Goal: Task Accomplishment & Management: Manage account settings

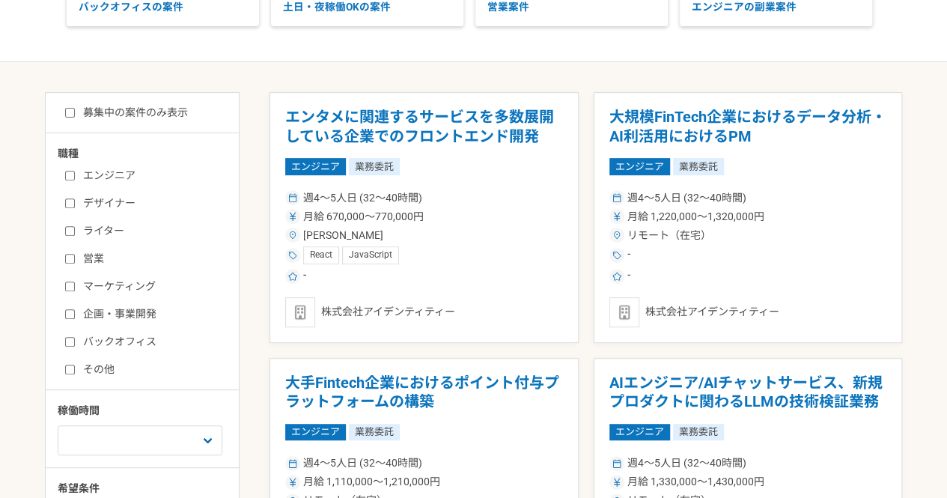
scroll to position [222, 0]
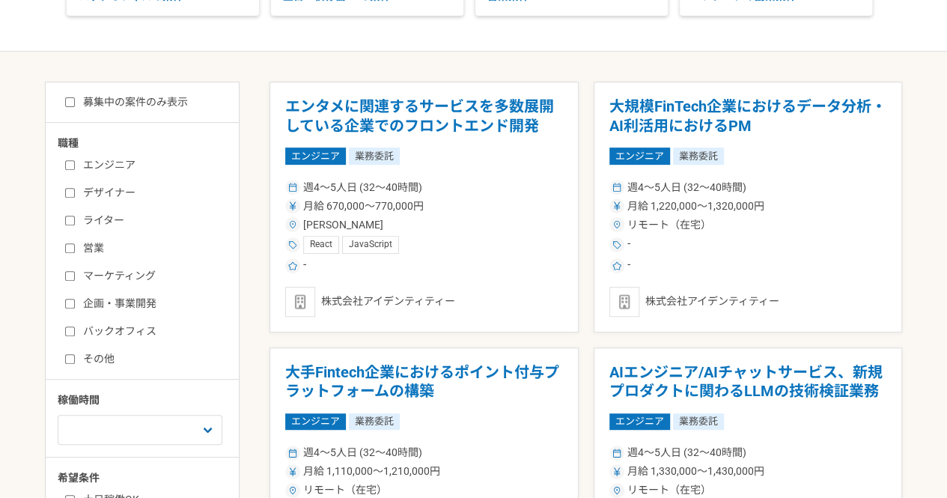
click at [106, 276] on label "マーケティング" at bounding box center [151, 276] width 172 height 16
click at [75, 276] on input "マーケティング" at bounding box center [70, 276] width 10 height 10
checkbox input "true"
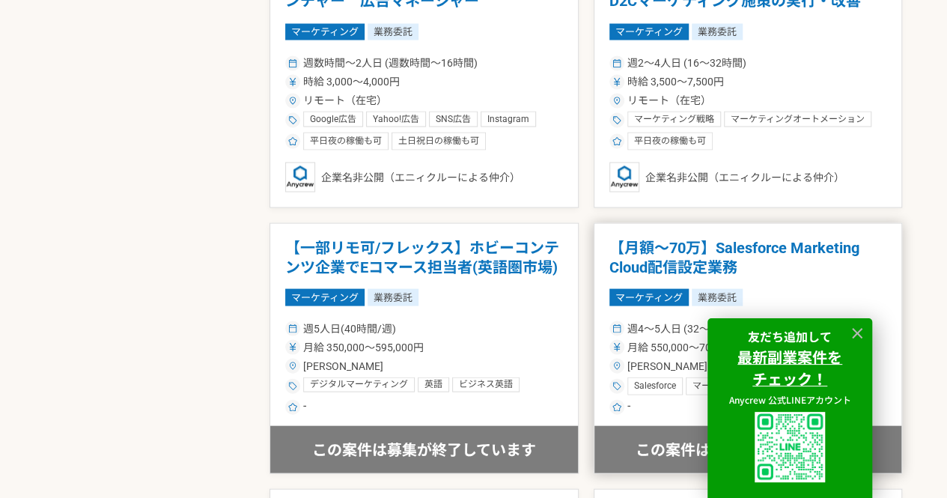
scroll to position [1410, 0]
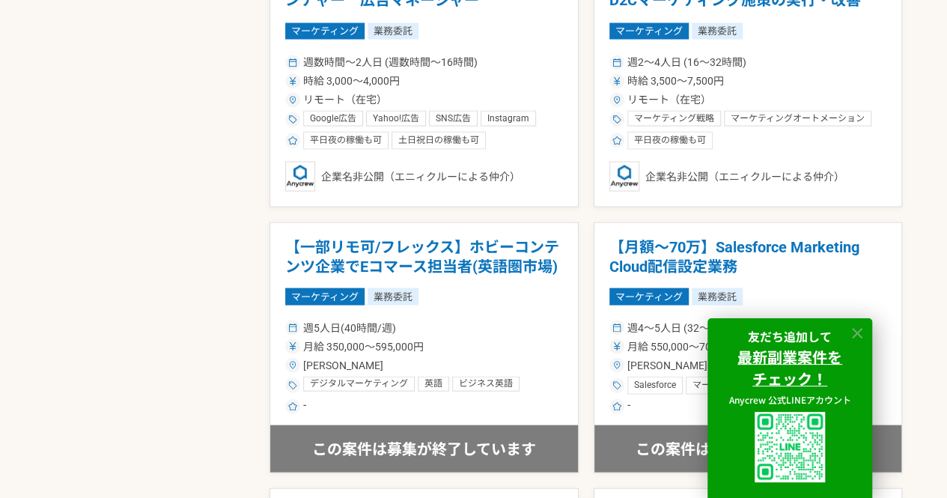
click at [859, 331] on icon at bounding box center [857, 333] width 17 height 17
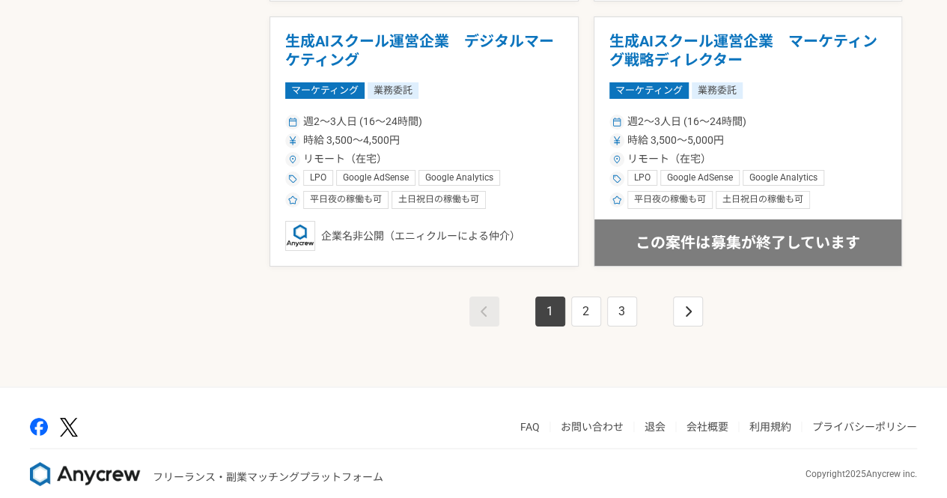
scroll to position [2689, 0]
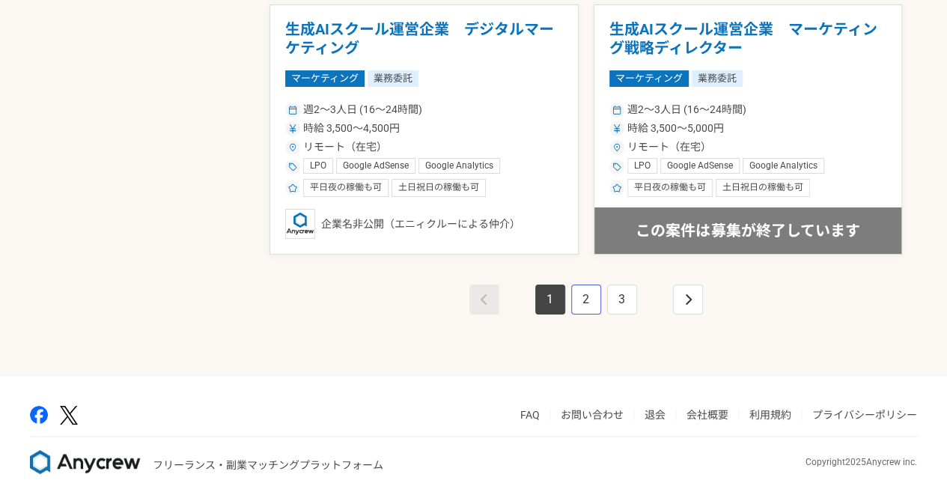
click at [590, 284] on link "2" at bounding box center [586, 299] width 30 height 30
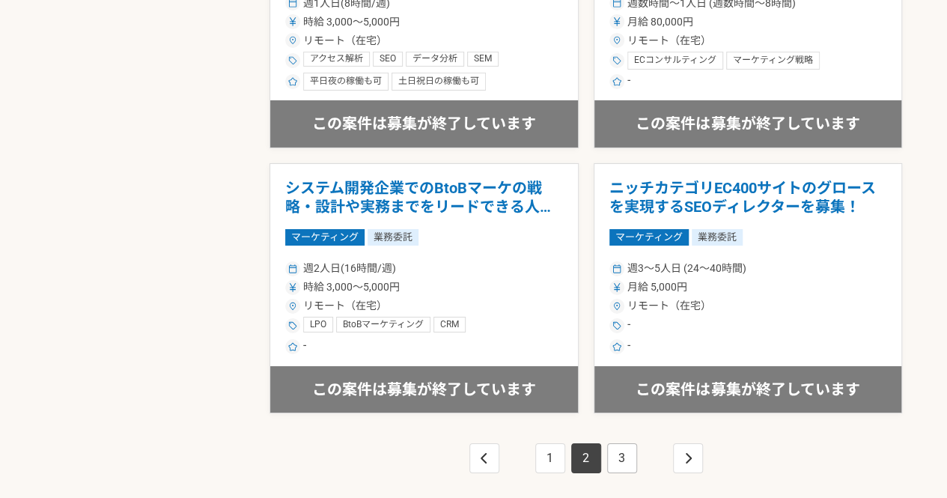
scroll to position [2689, 0]
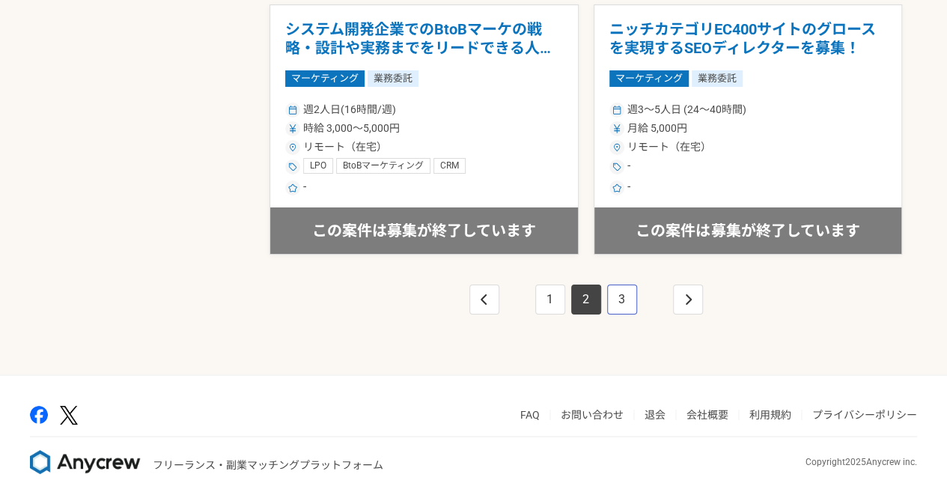
click at [629, 300] on link "3" at bounding box center [622, 299] width 30 height 30
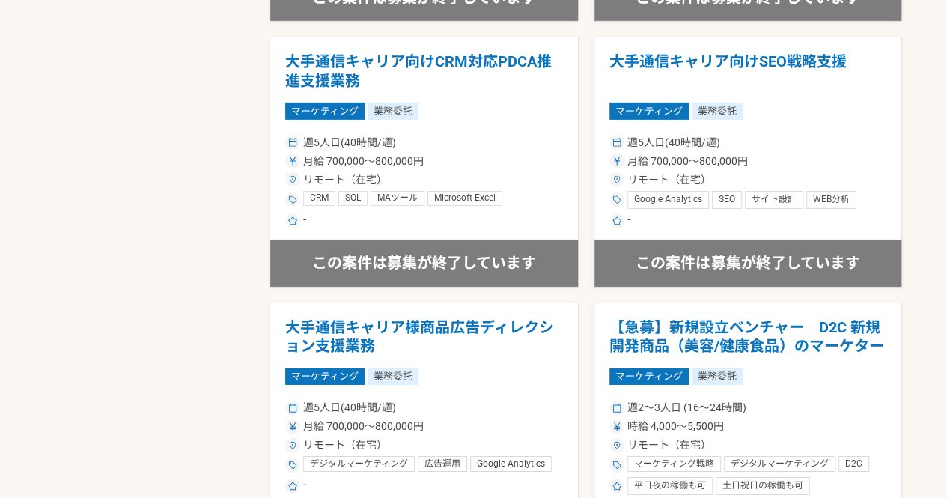
scroll to position [2689, 0]
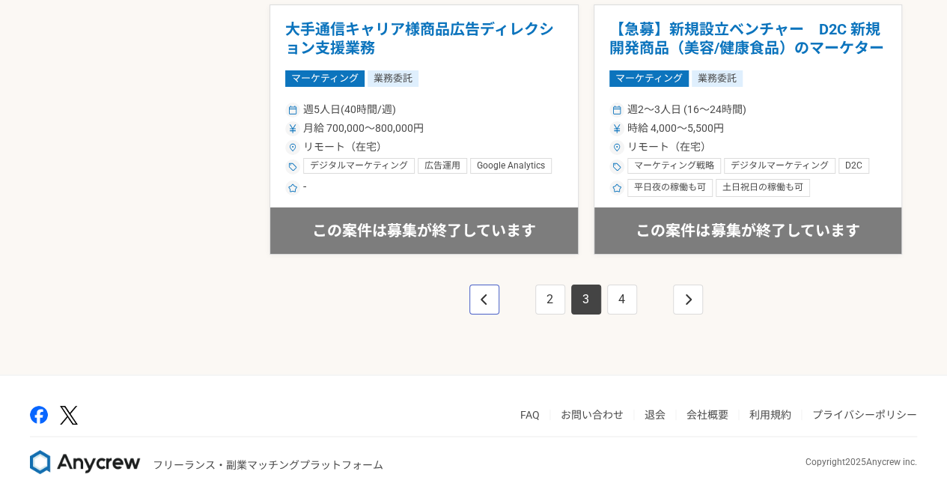
click at [492, 293] on link "pagination" at bounding box center [484, 299] width 30 height 30
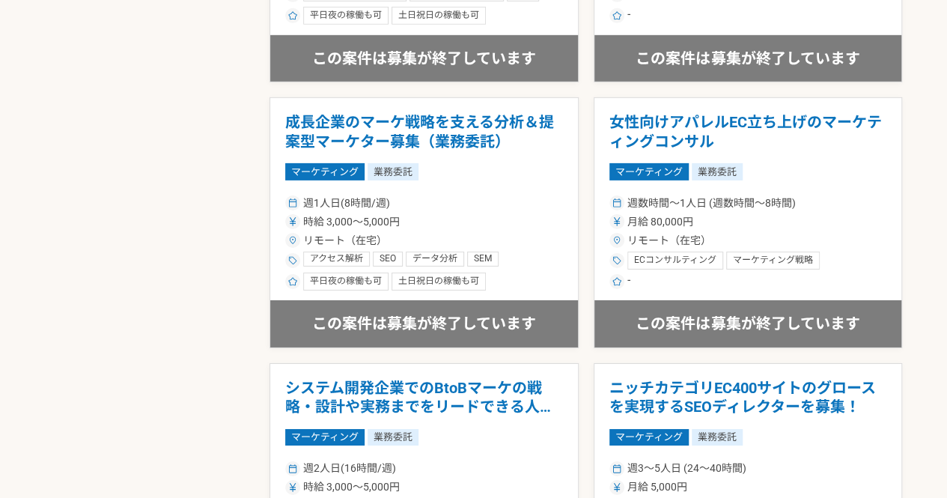
scroll to position [2689, 0]
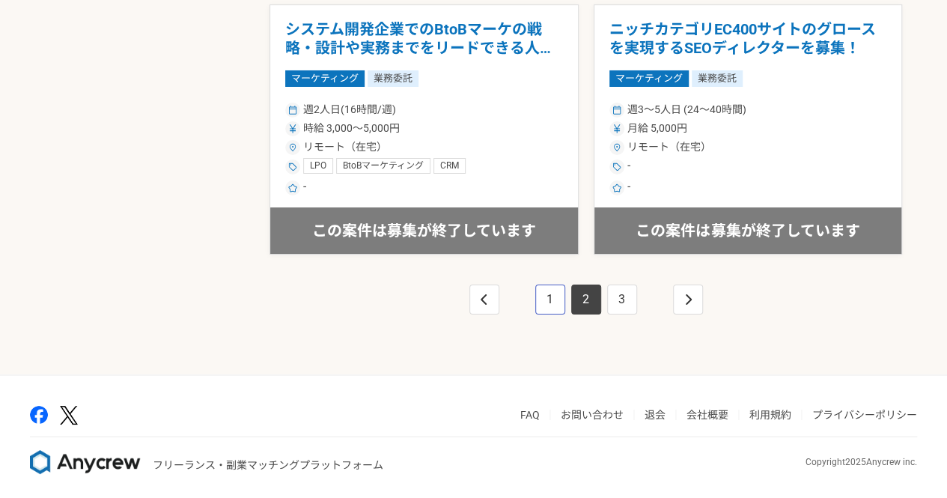
click at [550, 302] on link "1" at bounding box center [550, 299] width 30 height 30
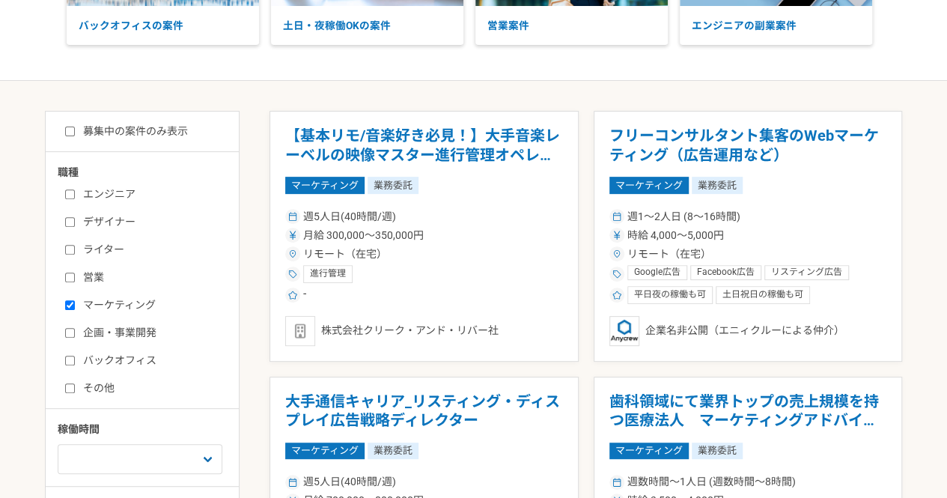
scroll to position [192, 0]
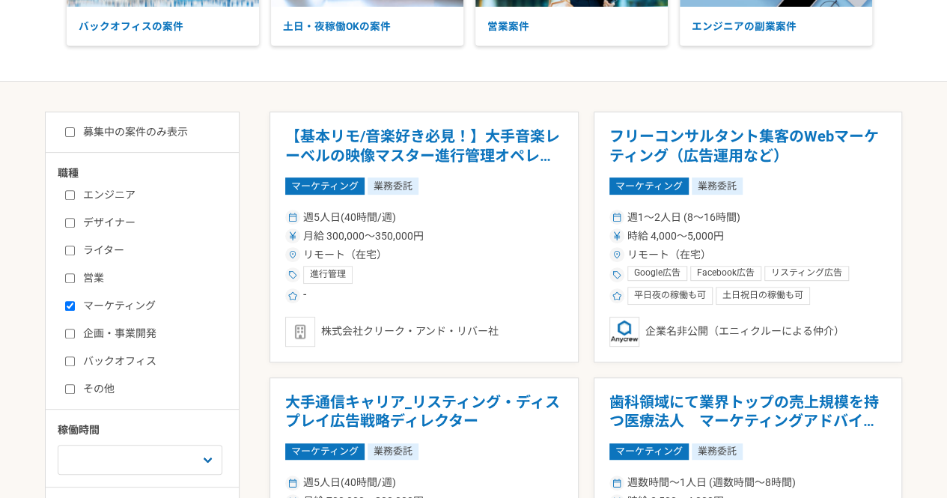
click at [97, 351] on div "エンジニア デザイナー ライター 営業 マーケティング 企画・事業開発 バックオフィス その他" at bounding box center [148, 290] width 180 height 214
click at [70, 332] on input "企画・事業開発" at bounding box center [70, 334] width 10 height 10
checkbox input "true"
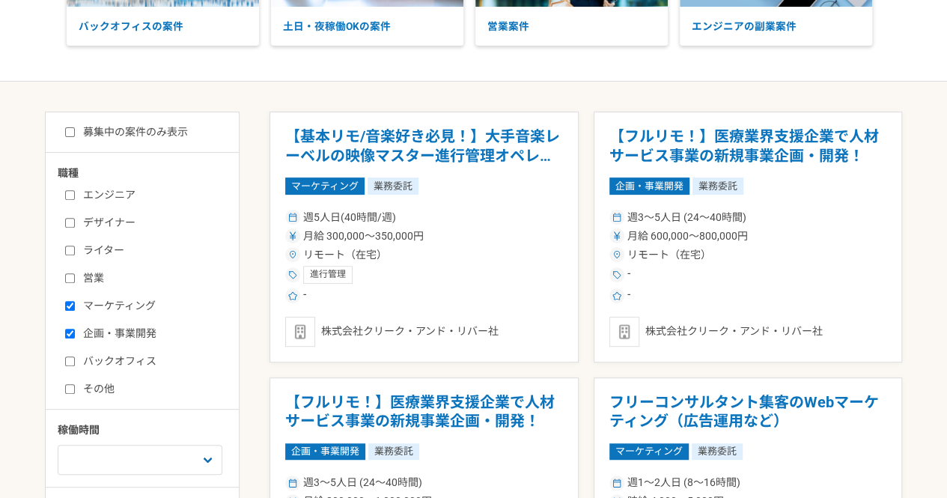
click at [64, 350] on div "エンジニア デザイナー ライター 営業 マーケティング 企画・事業開発 バックオフィス その他" at bounding box center [148, 290] width 180 height 214
click at [72, 358] on input "バックオフィス" at bounding box center [70, 361] width 10 height 10
checkbox input "true"
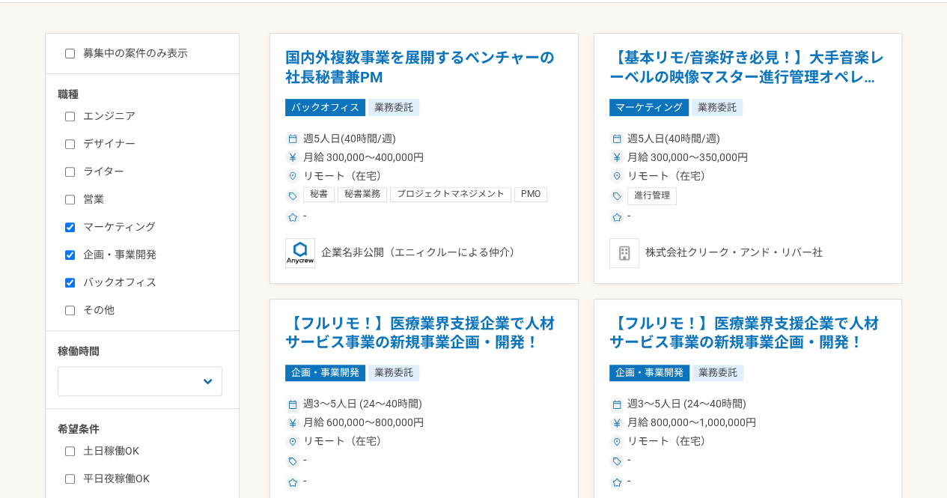
scroll to position [270, 0]
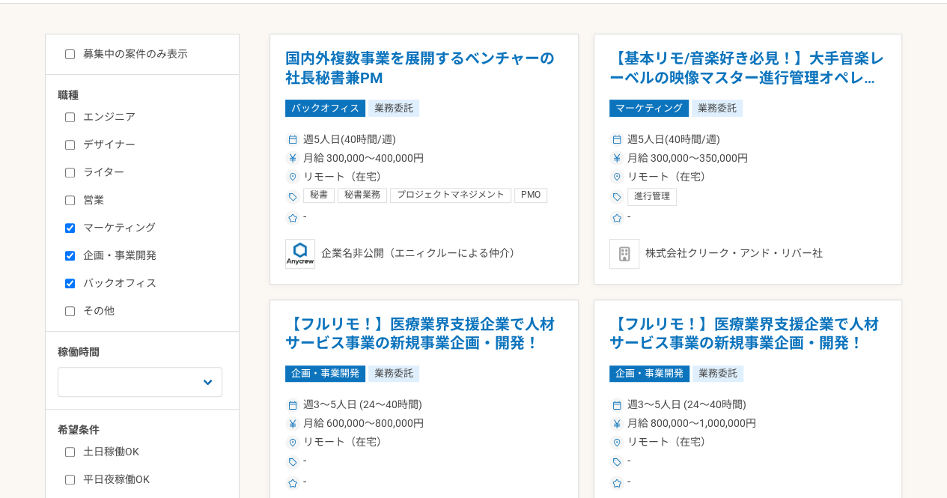
click at [76, 174] on label "ライター" at bounding box center [151, 173] width 172 height 16
click at [75, 174] on input "ライター" at bounding box center [70, 173] width 10 height 10
checkbox input "true"
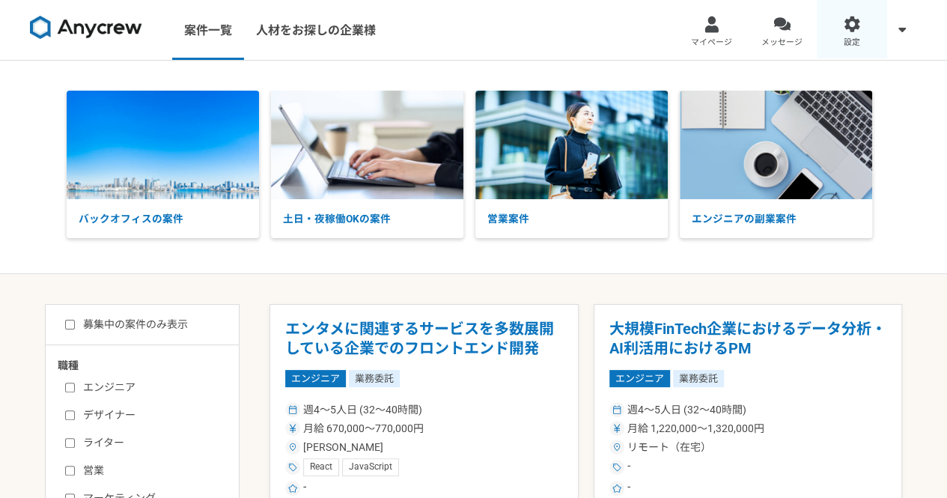
click at [837, 28] on link "設定" at bounding box center [852, 30] width 70 height 60
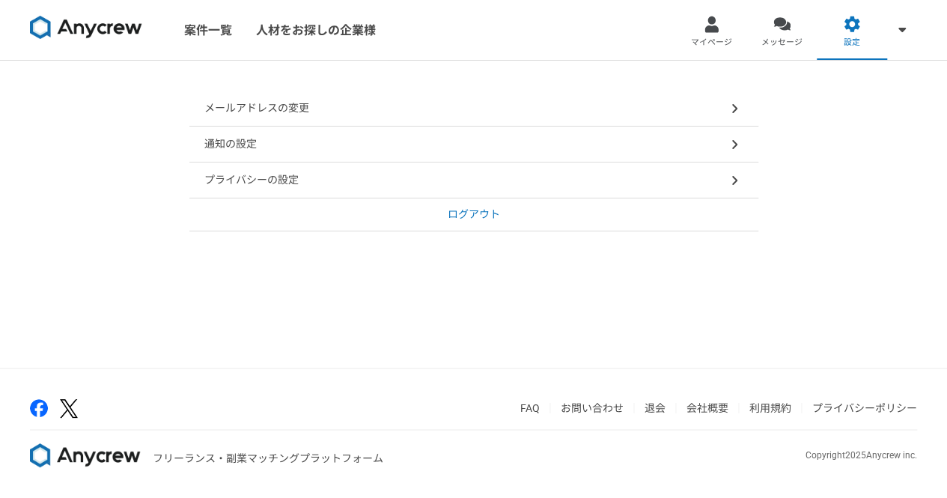
click at [641, 137] on div "通知の設定" at bounding box center [473, 145] width 569 height 36
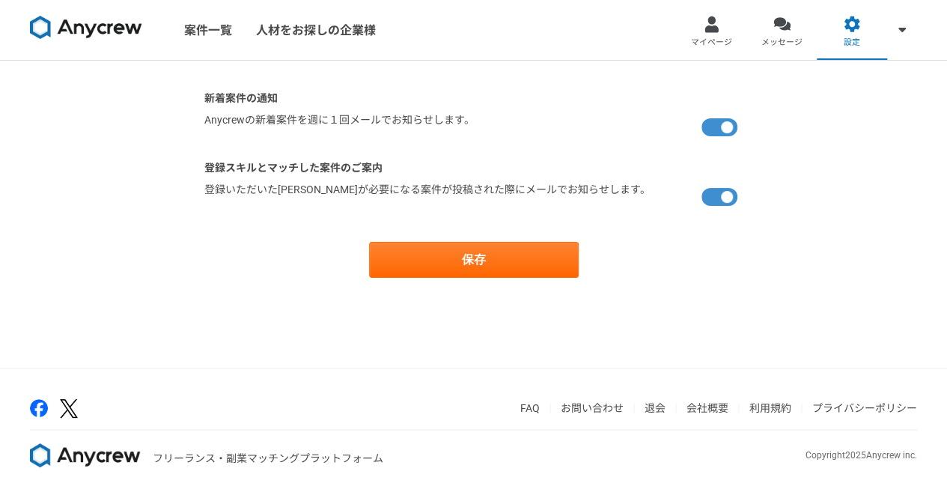
click at [728, 127] on label at bounding box center [722, 127] width 42 height 30
click at [214, 122] on input "checkbox" at bounding box center [209, 117] width 10 height 10
checkbox input "false"
click at [716, 193] on label at bounding box center [722, 197] width 42 height 30
click at [214, 192] on input "checkbox" at bounding box center [209, 187] width 10 height 10
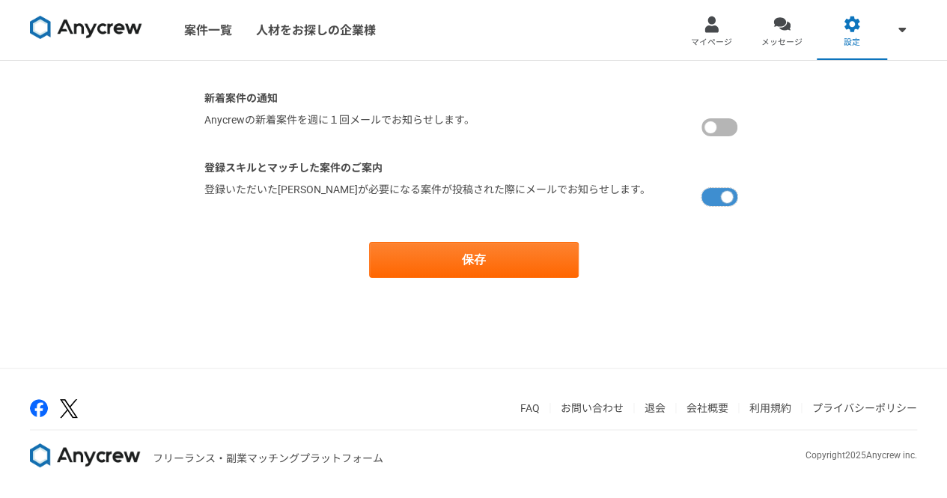
checkbox input "false"
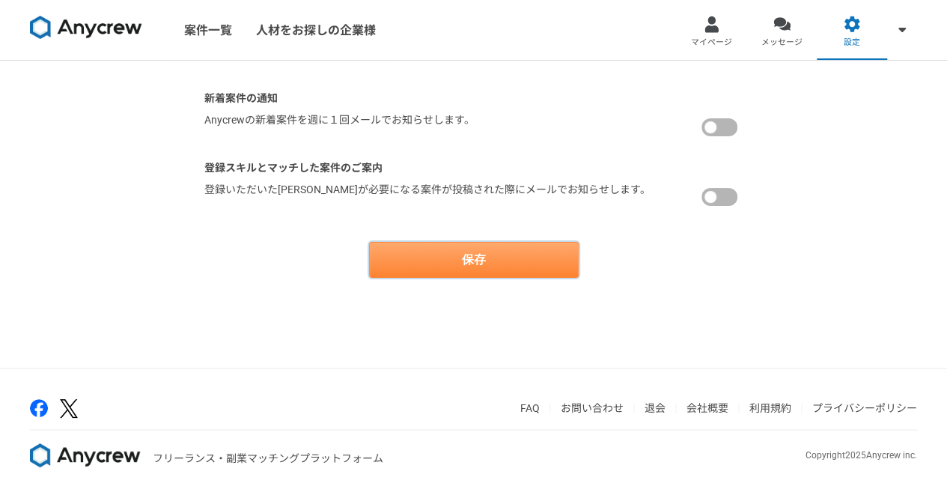
click at [509, 254] on button "保存" at bounding box center [474, 260] width 210 height 36
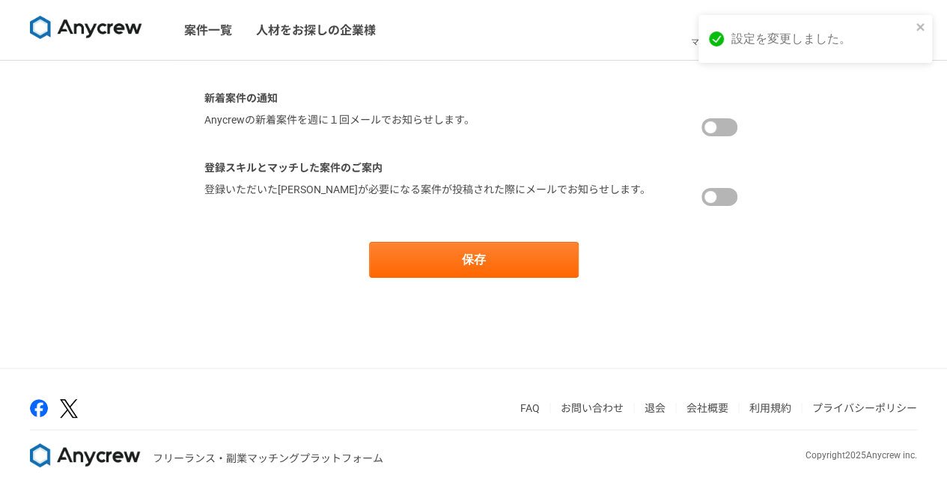
click at [913, 24] on div "設定を変更しました。" at bounding box center [815, 39] width 234 height 48
